Goal: Use online tool/utility: Utilize a website feature to perform a specific function

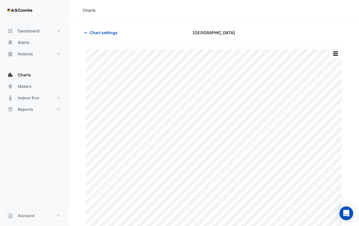
type input "**********"
click at [24, 75] on span "Charts" at bounding box center [24, 75] width 13 height 6
click at [88, 34] on icon "button" at bounding box center [86, 33] width 6 height 6
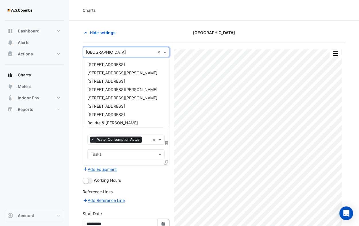
click at [100, 51] on input "text" at bounding box center [120, 52] width 69 height 6
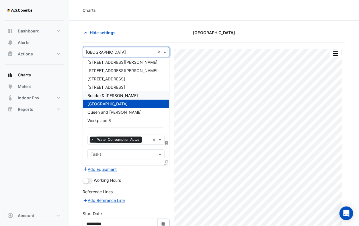
click at [96, 94] on span "Bourke & [PERSON_NAME]" at bounding box center [113, 95] width 51 height 5
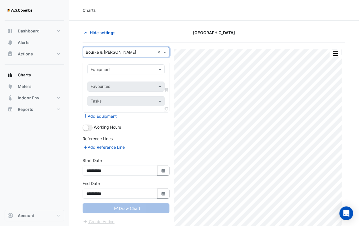
click at [129, 69] on input "text" at bounding box center [120, 70] width 59 height 6
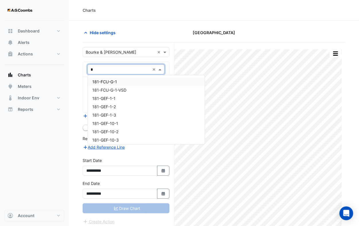
type input "**"
click at [128, 90] on div "181-GM-Meter-02" at bounding box center [126, 90] width 77 height 8
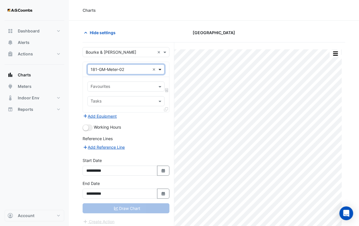
click at [159, 69] on span at bounding box center [160, 69] width 7 height 6
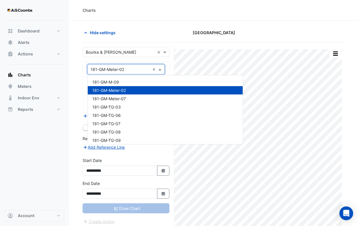
scroll to position [1941, 0]
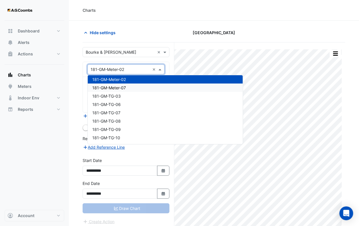
click at [125, 85] on span "181-GM-Meter-07" at bounding box center [109, 87] width 34 height 5
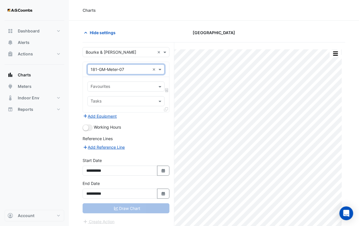
click at [143, 86] on input "text" at bounding box center [123, 87] width 64 height 6
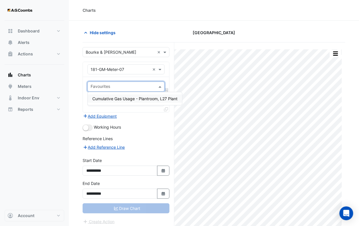
click at [165, 69] on div "× 181-GM-Meter-07 ×" at bounding box center [126, 69] width 86 height 15
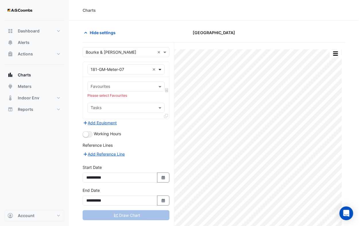
click at [162, 69] on span at bounding box center [160, 69] width 7 height 6
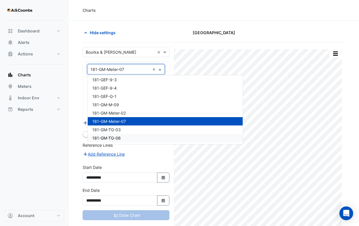
scroll to position [1918, 0]
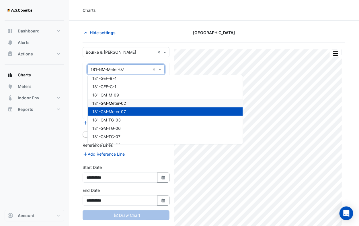
click at [119, 104] on span "181-GM-Meter-02" at bounding box center [109, 103] width 34 height 5
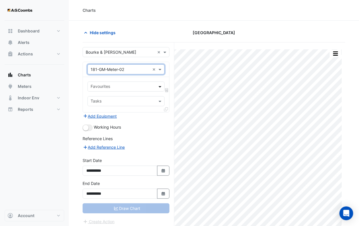
click at [160, 87] on span at bounding box center [160, 87] width 7 height 6
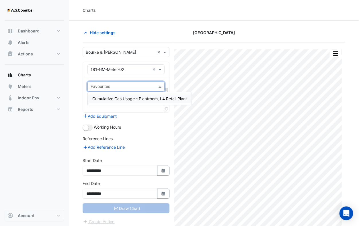
click at [154, 97] on span "Cumulative Gas Usage - Plantroom, L4 Retail Plant" at bounding box center [139, 98] width 95 height 5
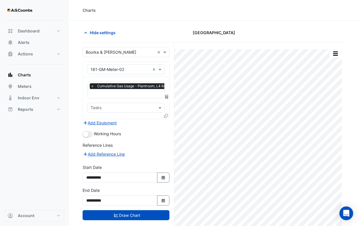
click at [168, 116] on fa-icon at bounding box center [166, 115] width 4 height 5
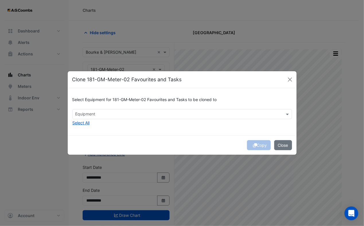
click at [155, 109] on div "Select Equipment for 181-GM-Meter-02 Favourites and Tasks to be cloned to" at bounding box center [182, 101] width 220 height 16
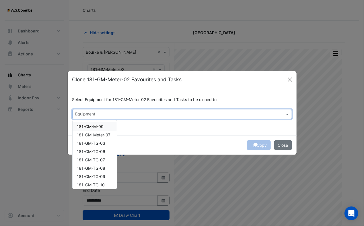
click at [144, 112] on input "text" at bounding box center [178, 115] width 207 height 6
click at [101, 135] on span "181-GM-Meter-07" at bounding box center [94, 134] width 34 height 5
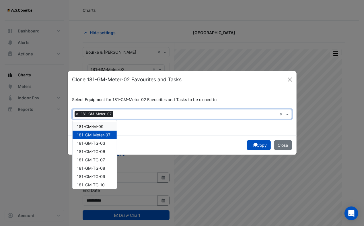
click at [98, 127] on span "181-GM-M-09" at bounding box center [90, 126] width 27 height 5
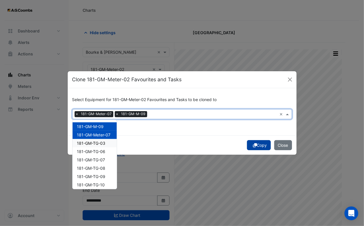
click at [253, 146] on icon "submit" at bounding box center [255, 145] width 4 height 4
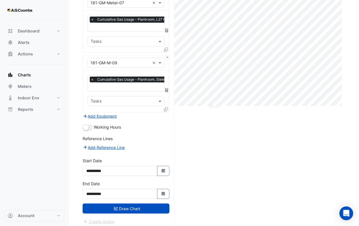
scroll to position [126, 0]
click at [151, 203] on button "Draw Chart" at bounding box center [126, 208] width 87 height 10
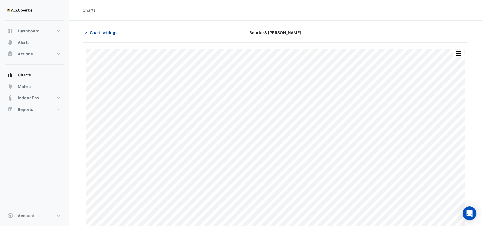
drag, startPoint x: 86, startPoint y: 31, endPoint x: 90, endPoint y: 36, distance: 6.1
click at [86, 31] on icon "button" at bounding box center [86, 33] width 6 height 6
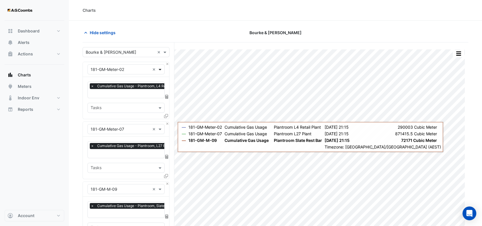
click at [163, 71] on span at bounding box center [160, 69] width 7 height 6
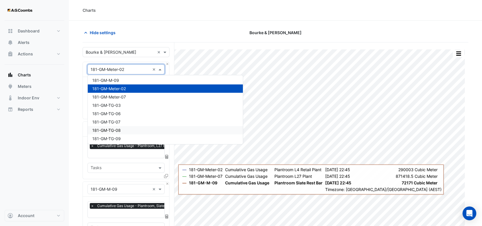
scroll to position [1941, 0]
